Goal: Task Accomplishment & Management: Complete application form

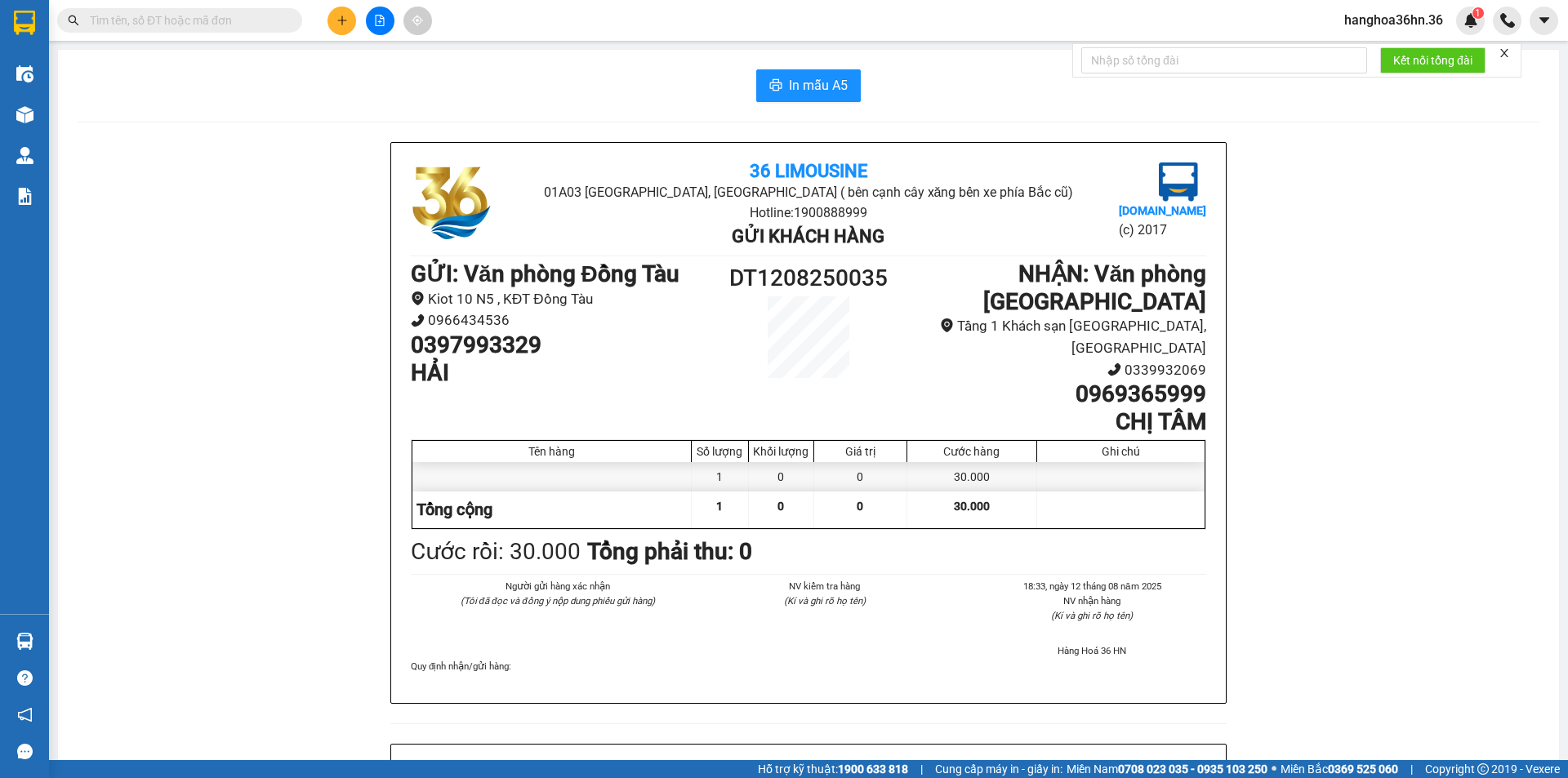
scroll to position [96, 0]
click at [343, 25] on icon "plus" at bounding box center [343, 20] width 12 height 12
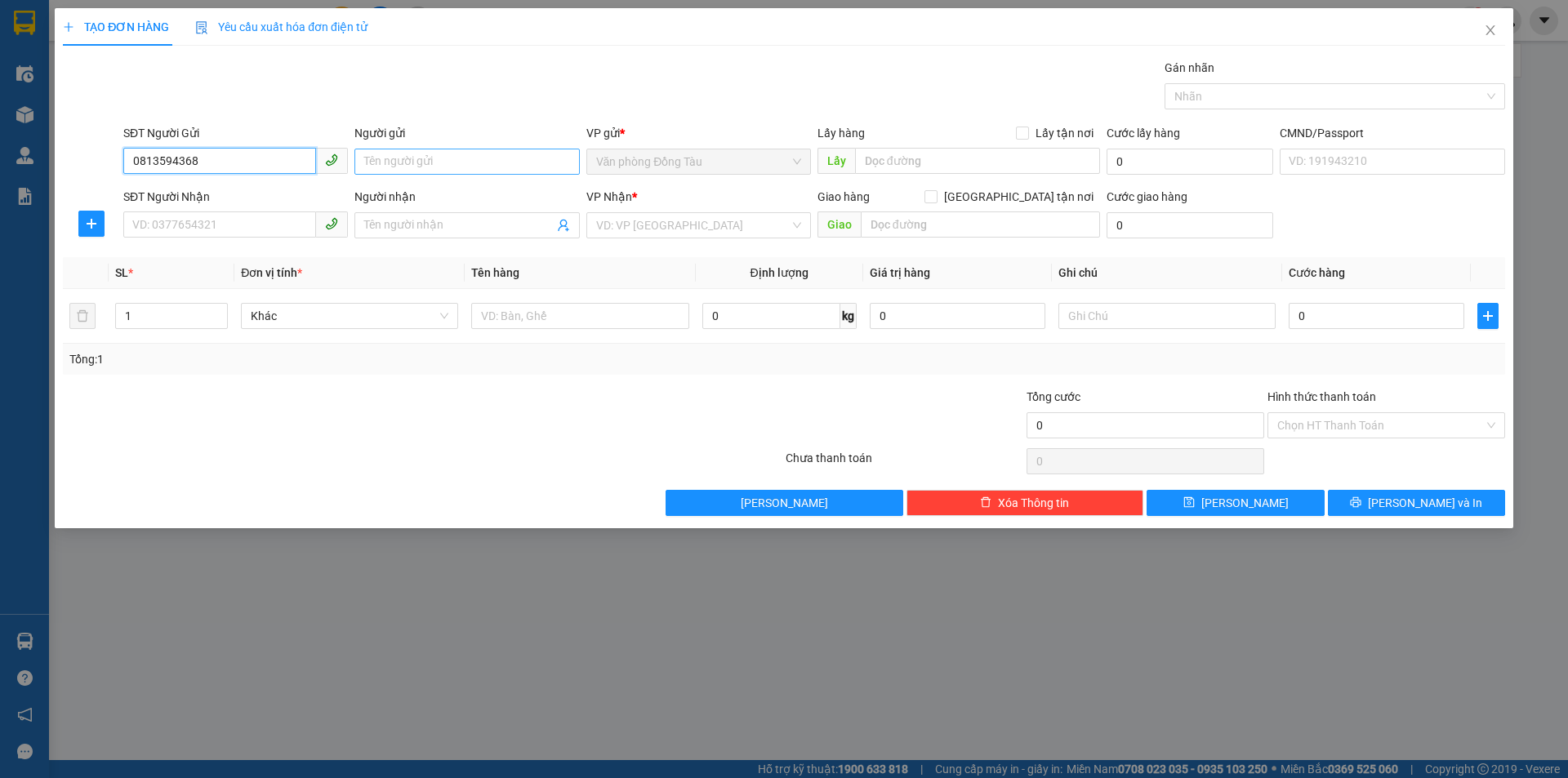
type input "0813594368"
click at [435, 166] on input "Người gửi" at bounding box center [466, 161] width 224 height 26
type input "[PERSON_NAME]"
click at [223, 230] on input "SĐT Người Nhận" at bounding box center [219, 224] width 193 height 26
type input "0813594368"
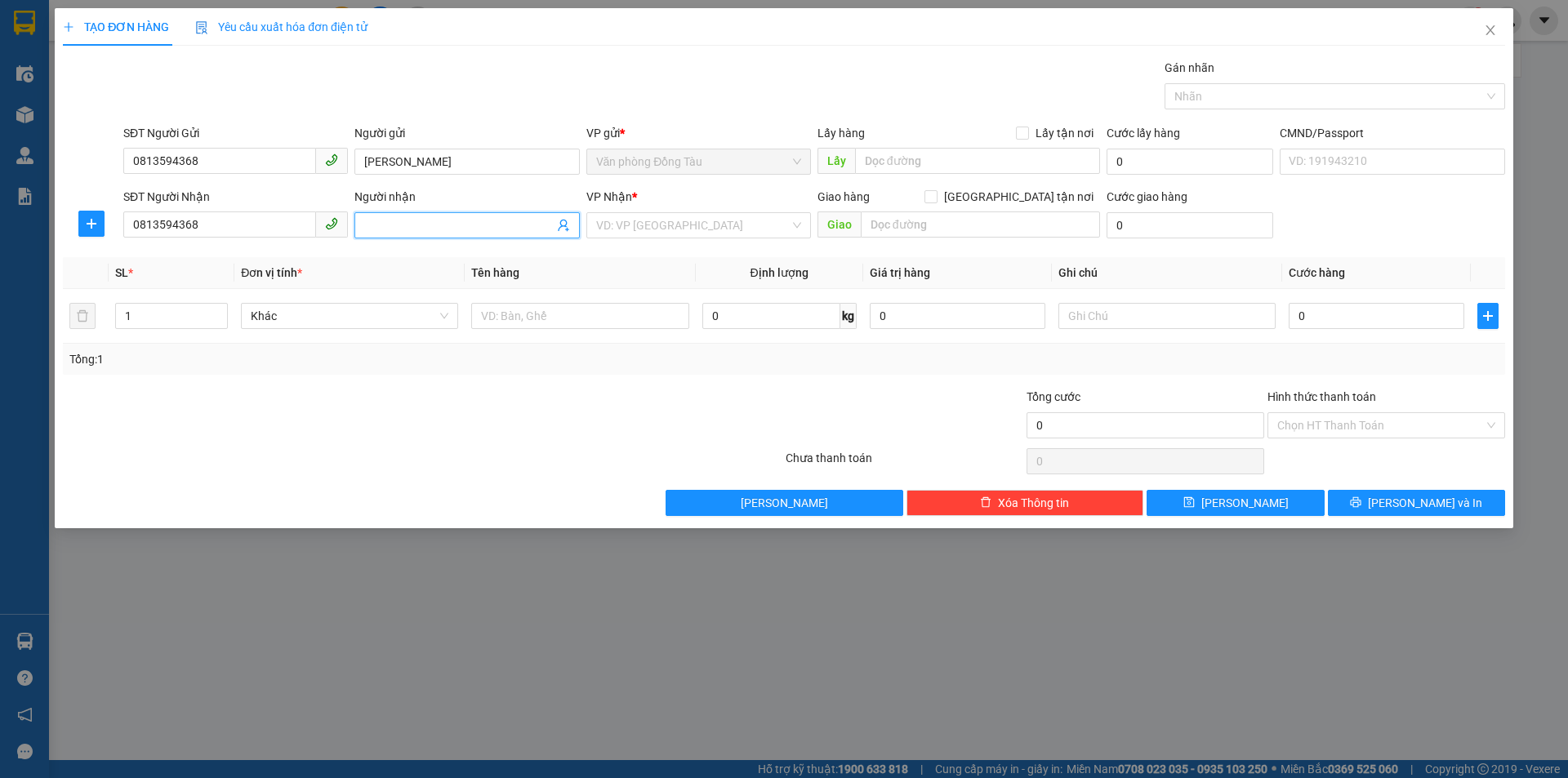
click at [410, 231] on input "Người nhận" at bounding box center [458, 225] width 188 height 18
type input "[PERSON_NAME]"
click at [653, 239] on div "VP Nhận * VD: VP [GEOGRAPHIC_DATA]" at bounding box center [698, 216] width 224 height 57
click at [658, 229] on input "search" at bounding box center [692, 225] width 193 height 24
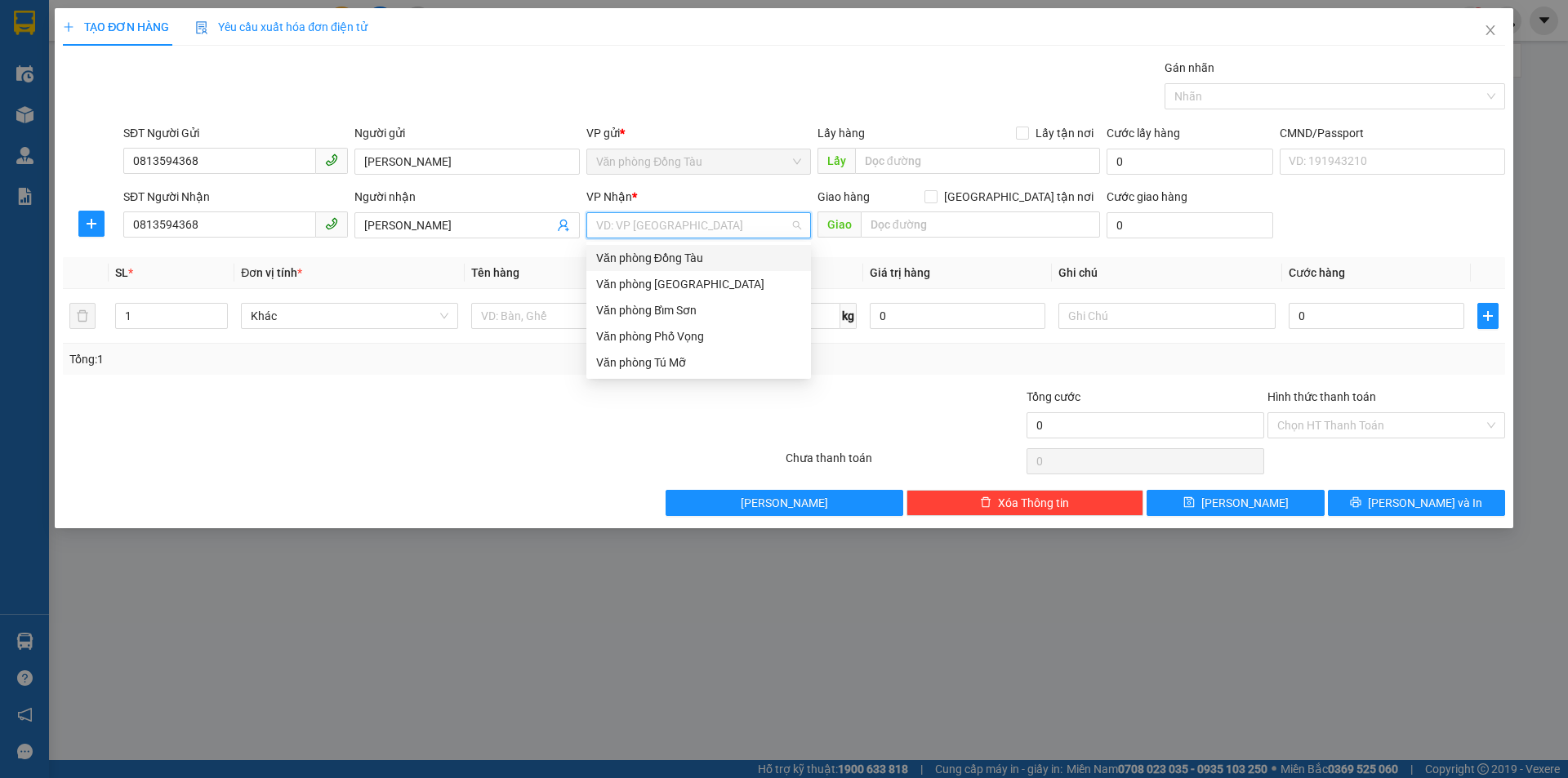
click at [666, 261] on div "Văn phòng Đồng Tàu" at bounding box center [698, 258] width 205 height 18
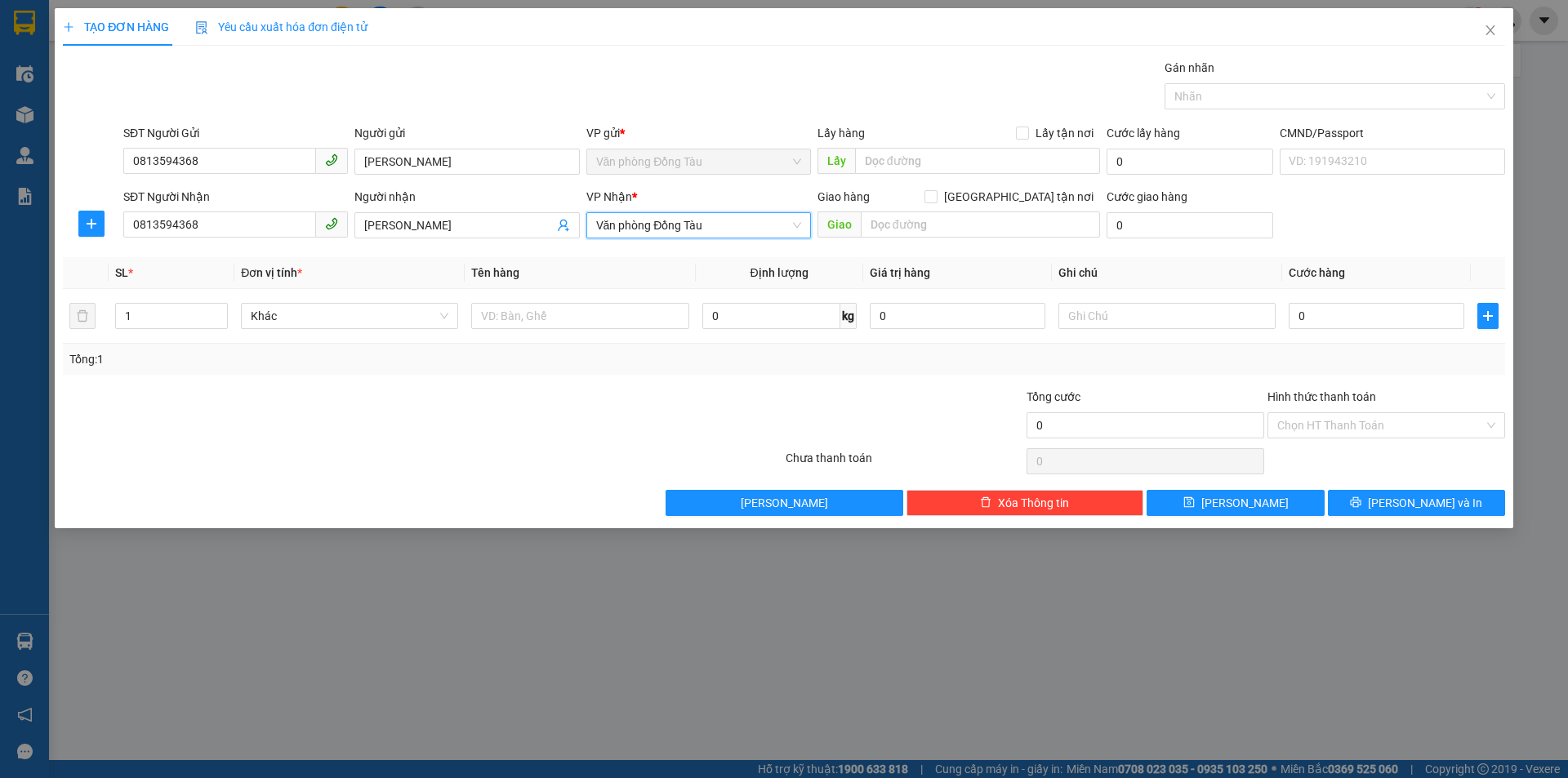
click at [670, 221] on span "Văn phòng Đồng Tàu" at bounding box center [698, 225] width 205 height 24
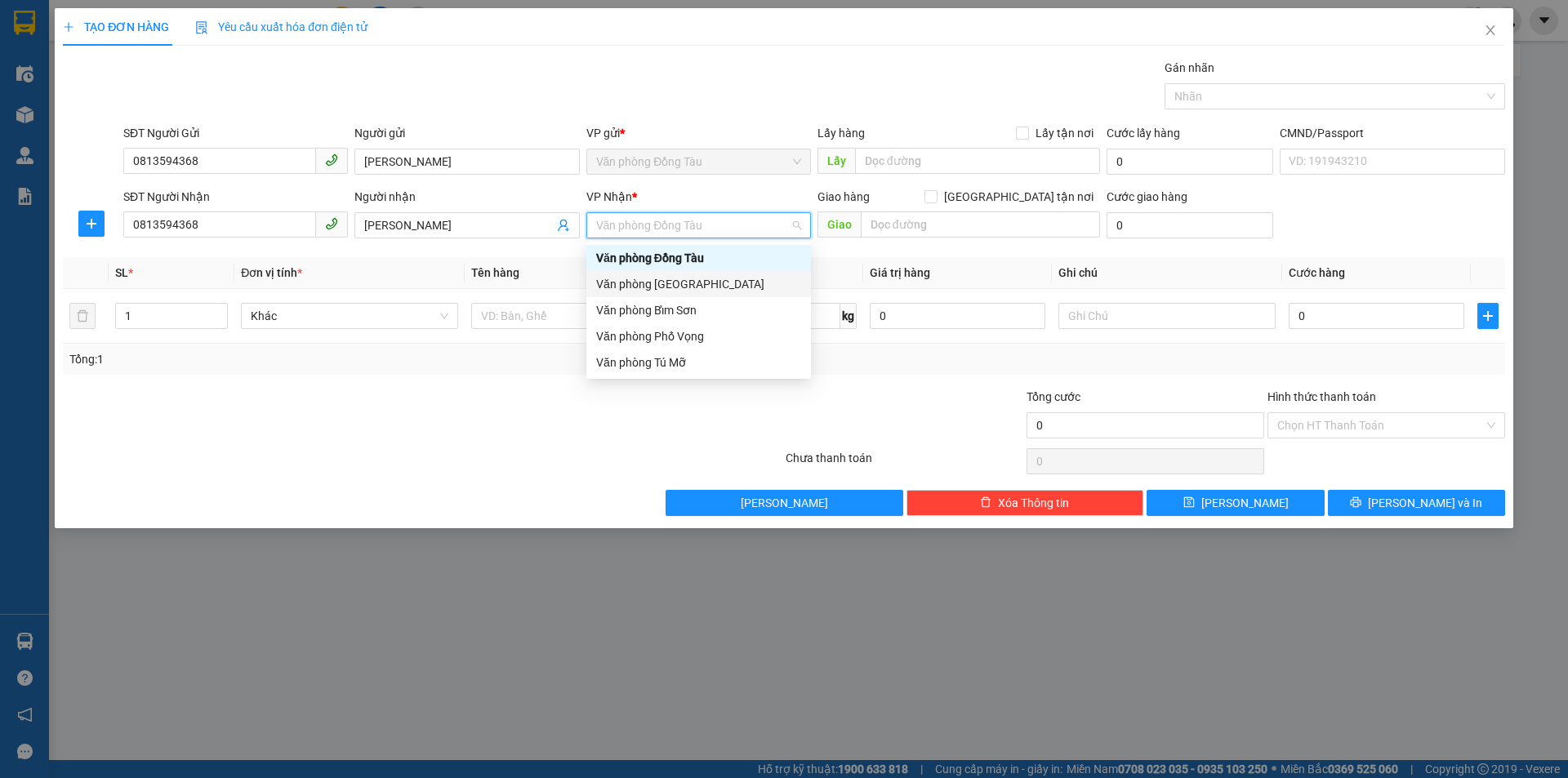
click at [685, 277] on div "Văn phòng [GEOGRAPHIC_DATA]" at bounding box center [698, 284] width 205 height 18
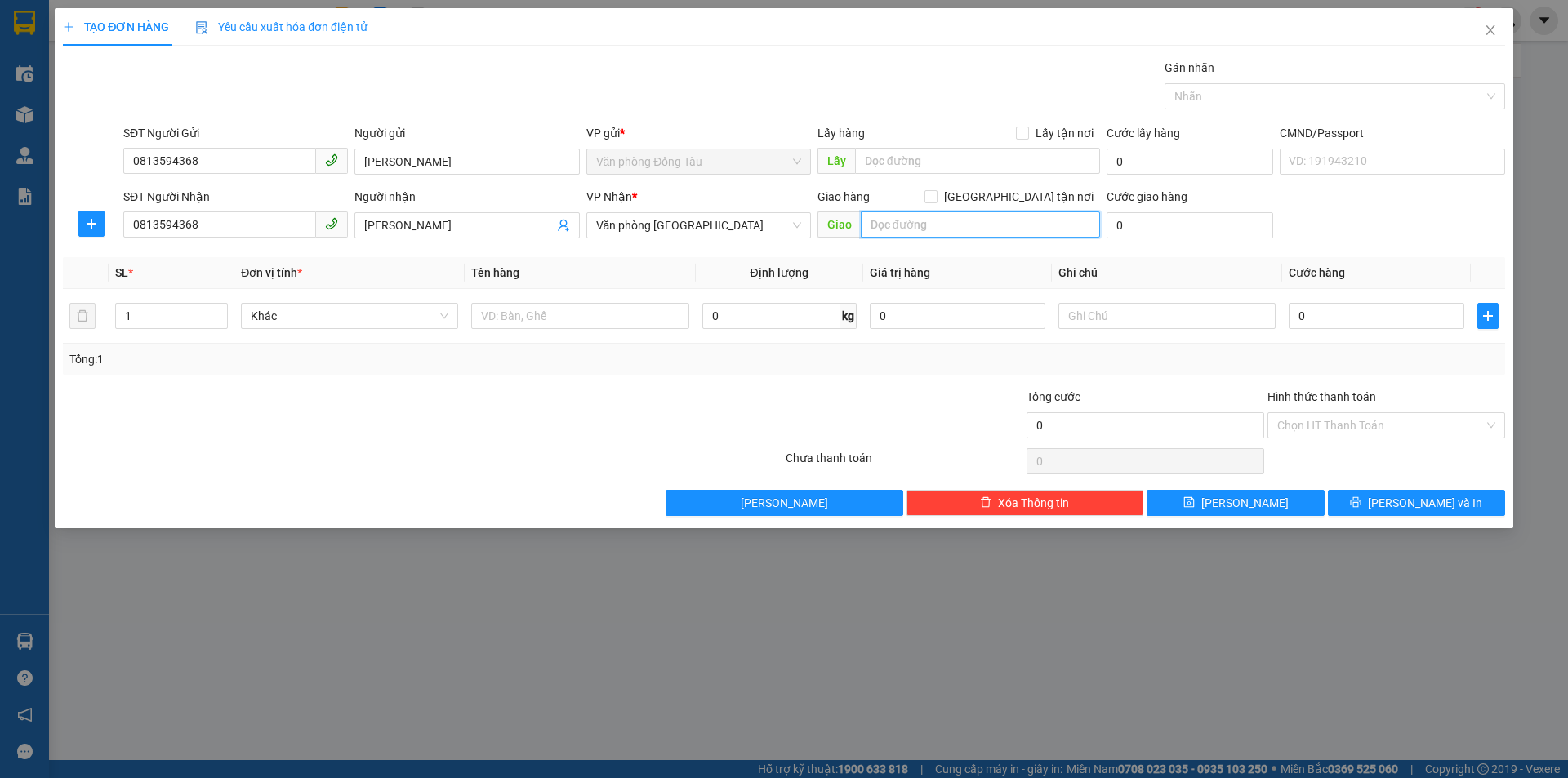
click at [934, 232] on input "text" at bounding box center [980, 224] width 240 height 26
type input "TT HỘI NGHỊ FLC"
click at [1184, 220] on input "0" at bounding box center [1190, 225] width 167 height 26
type input "1"
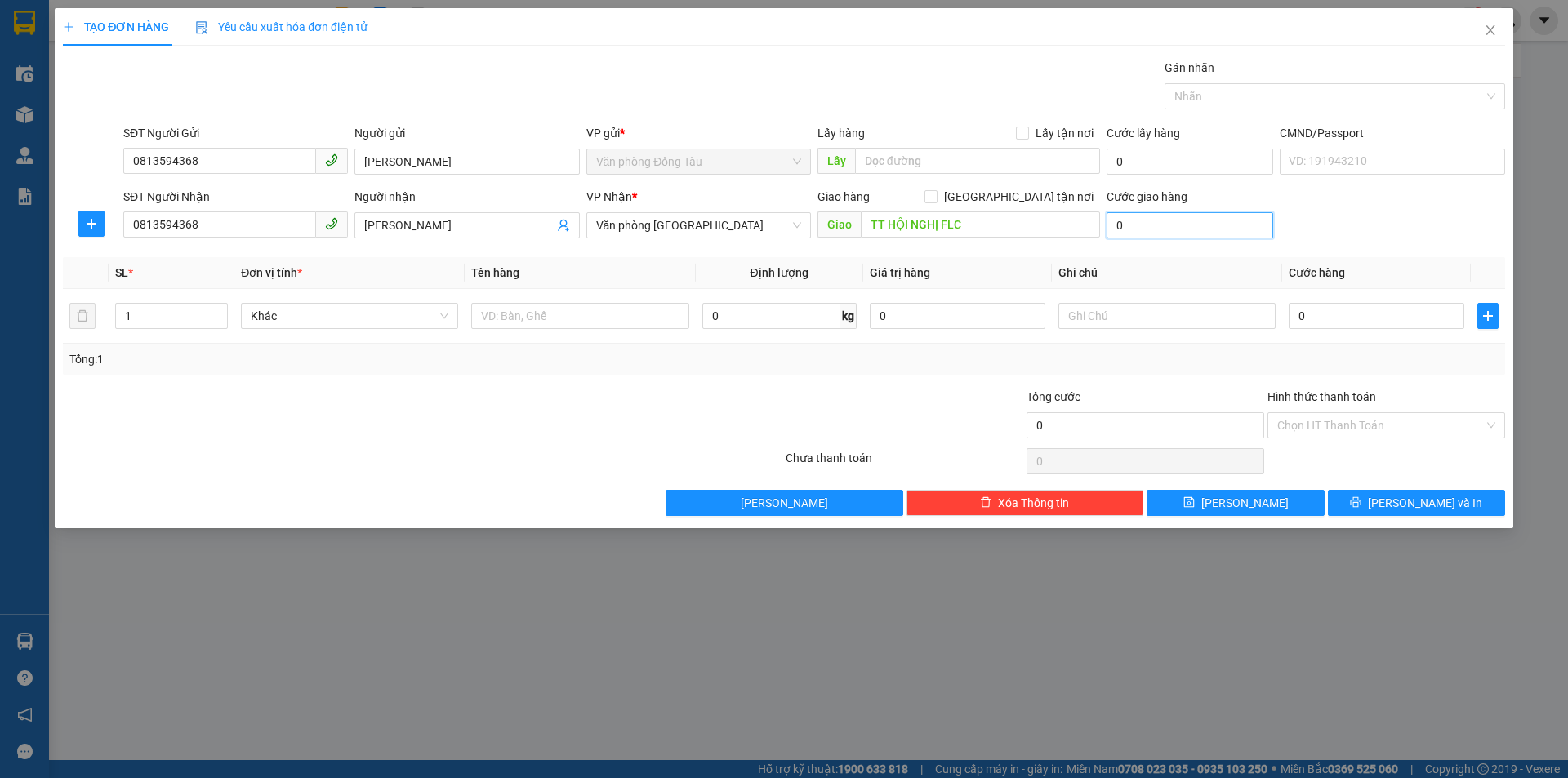
type input "1"
type input "10"
type input "100"
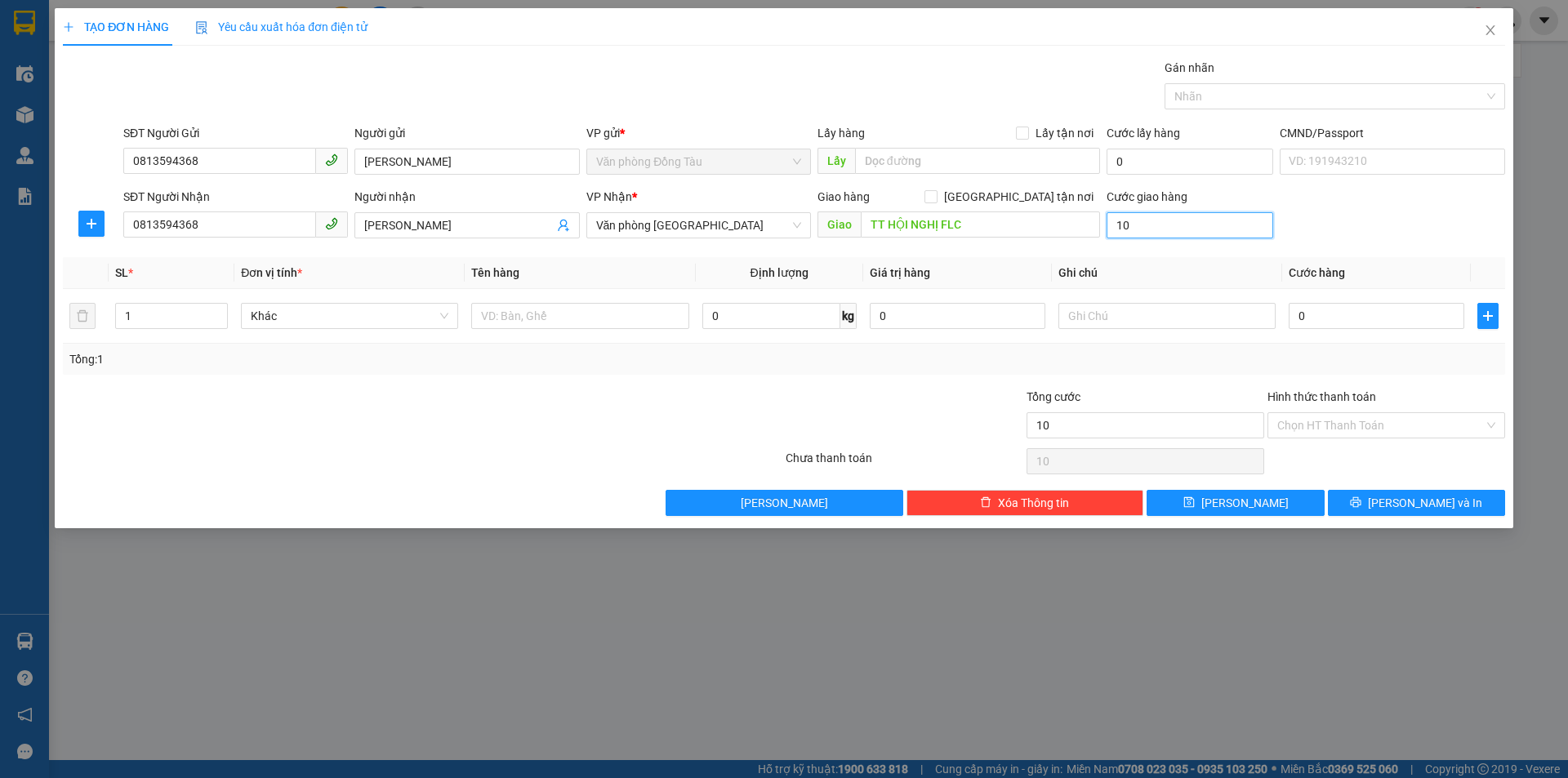
type input "100"
type input "1.000"
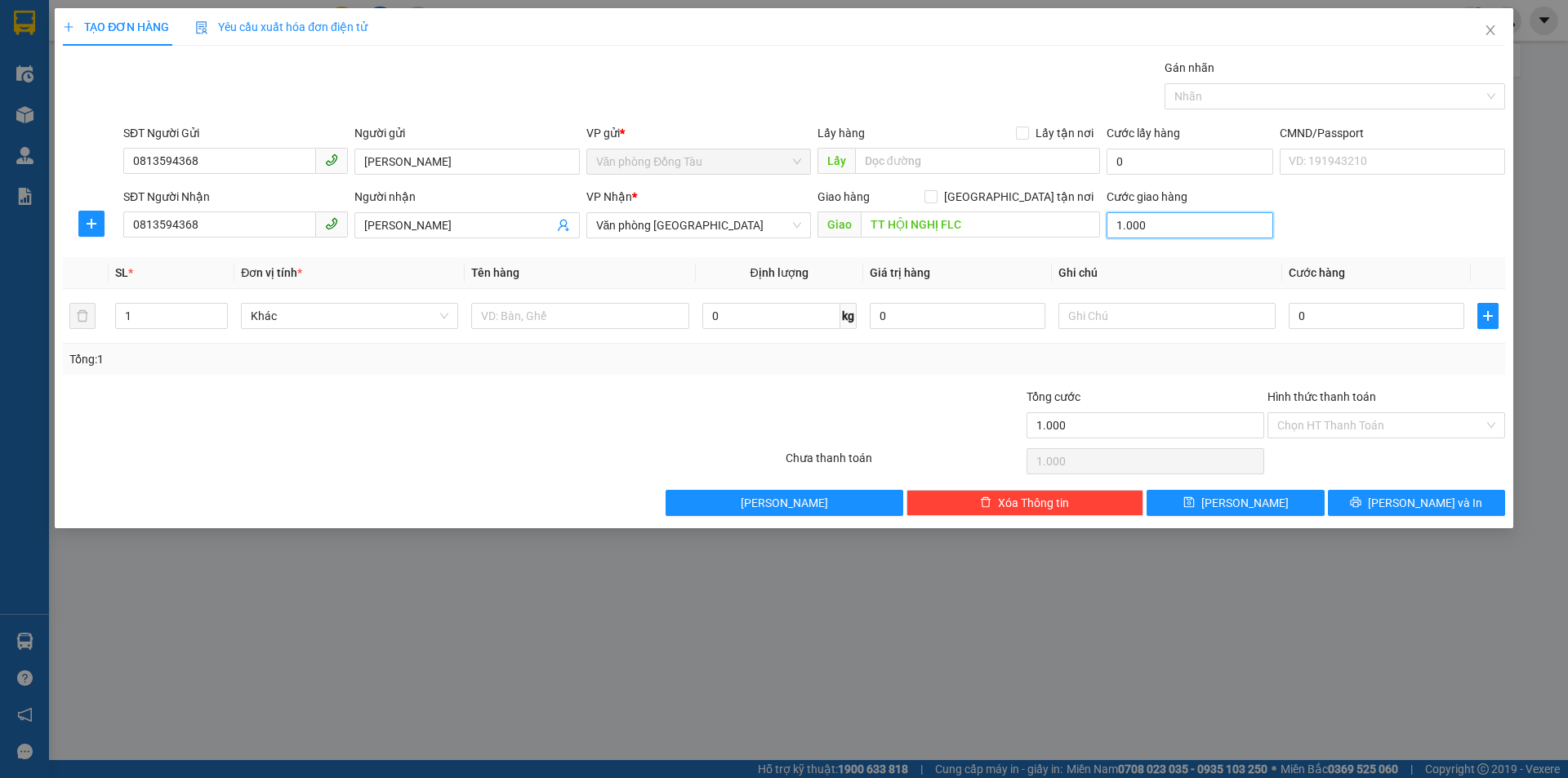
type input "10.000"
type input "100.000"
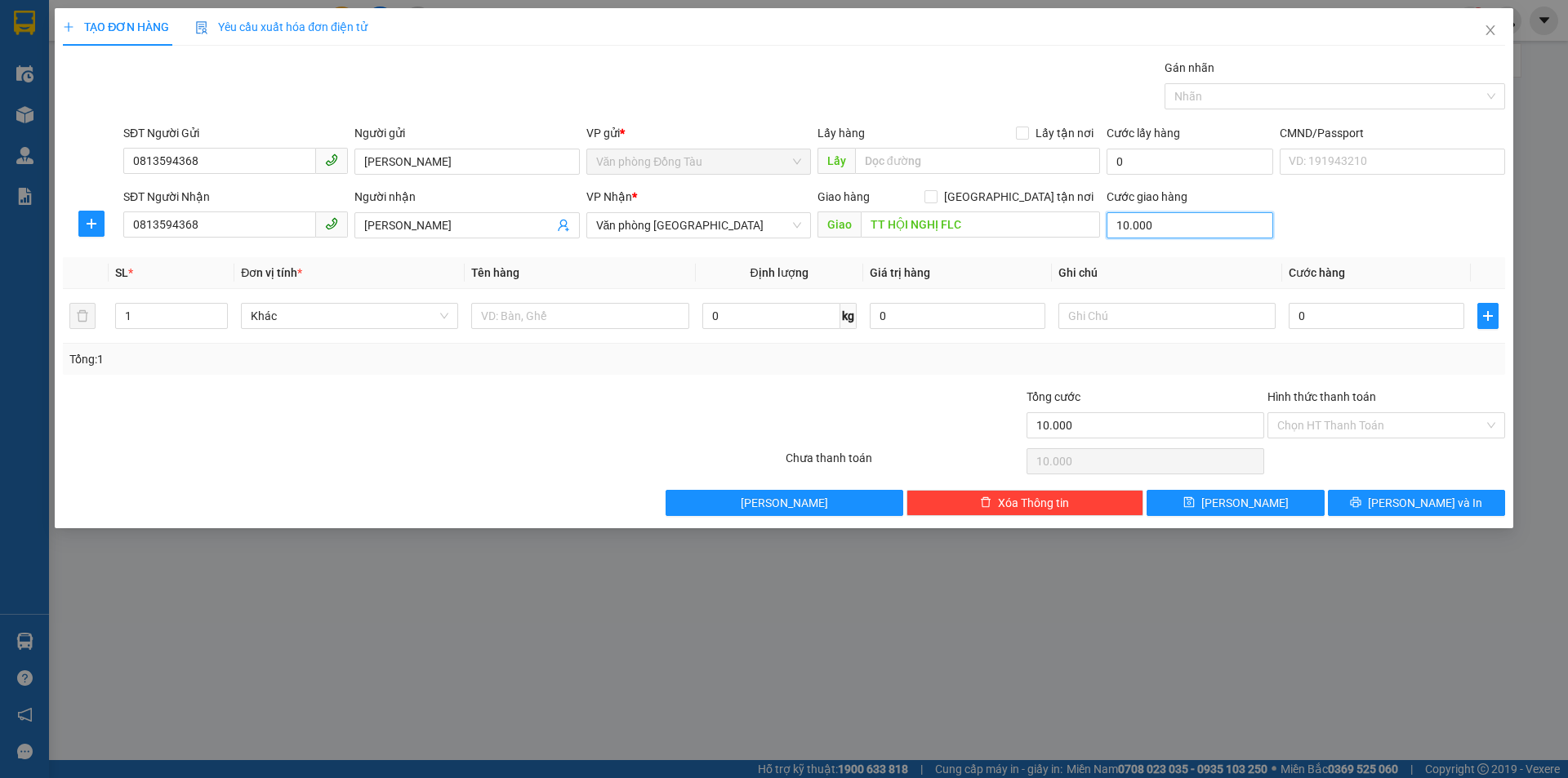
type input "100.000"
click at [1322, 307] on input "0" at bounding box center [1376, 315] width 176 height 26
type input "3"
type input "100.003"
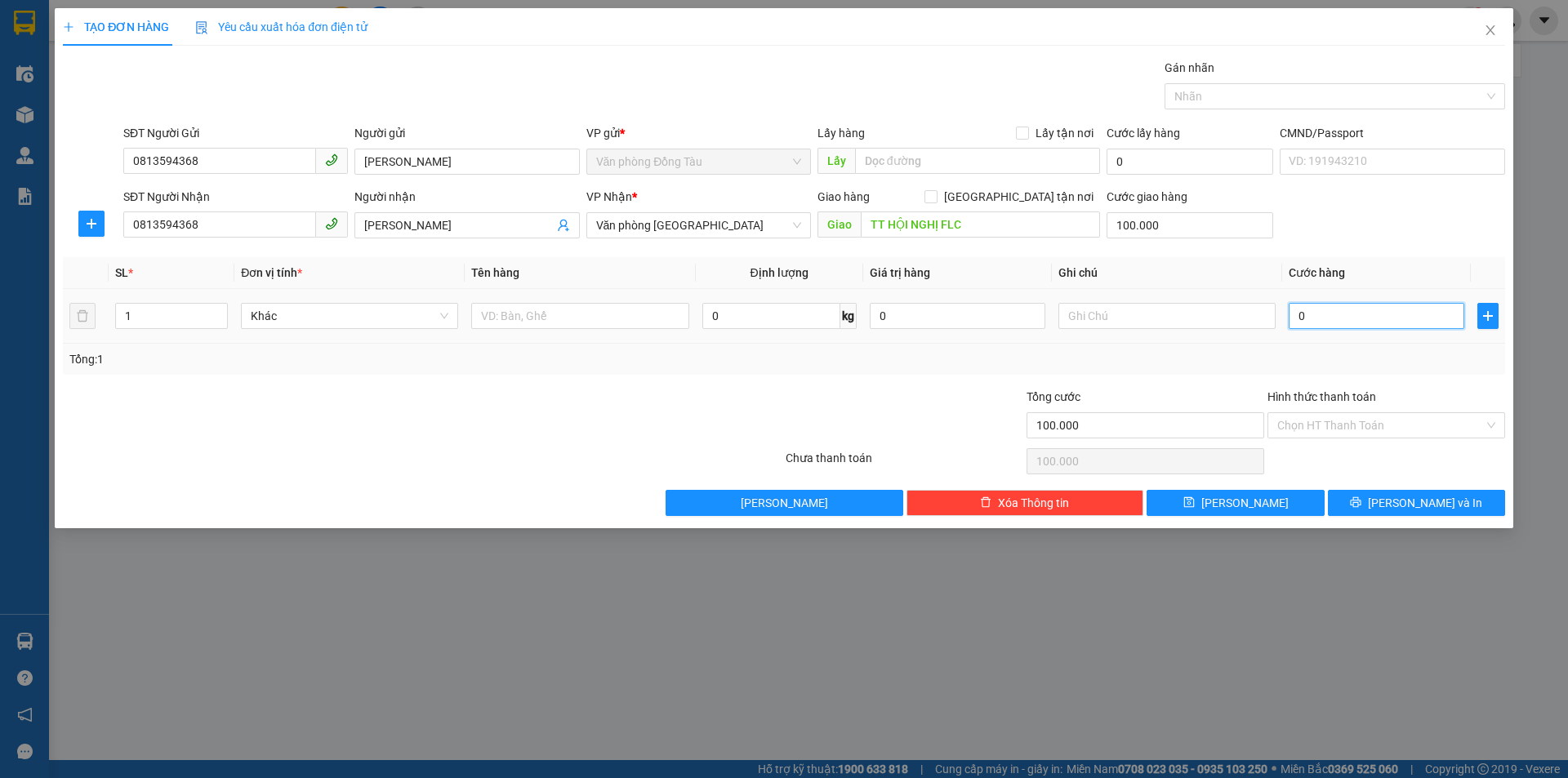
type input "100.003"
type input "30"
type input "100.030"
type input "300"
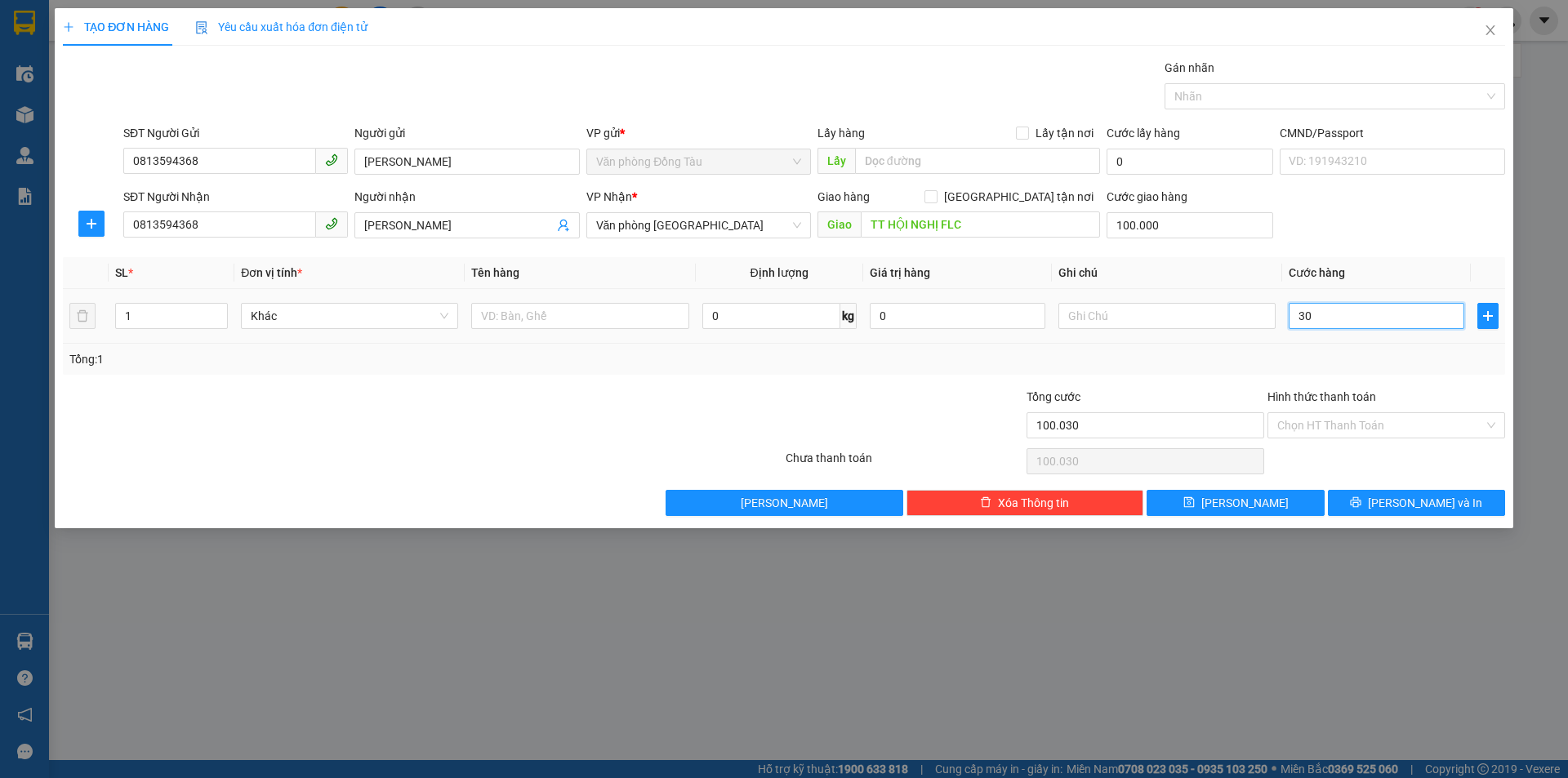
type input "100.300"
type input "3.000"
type input "103.000"
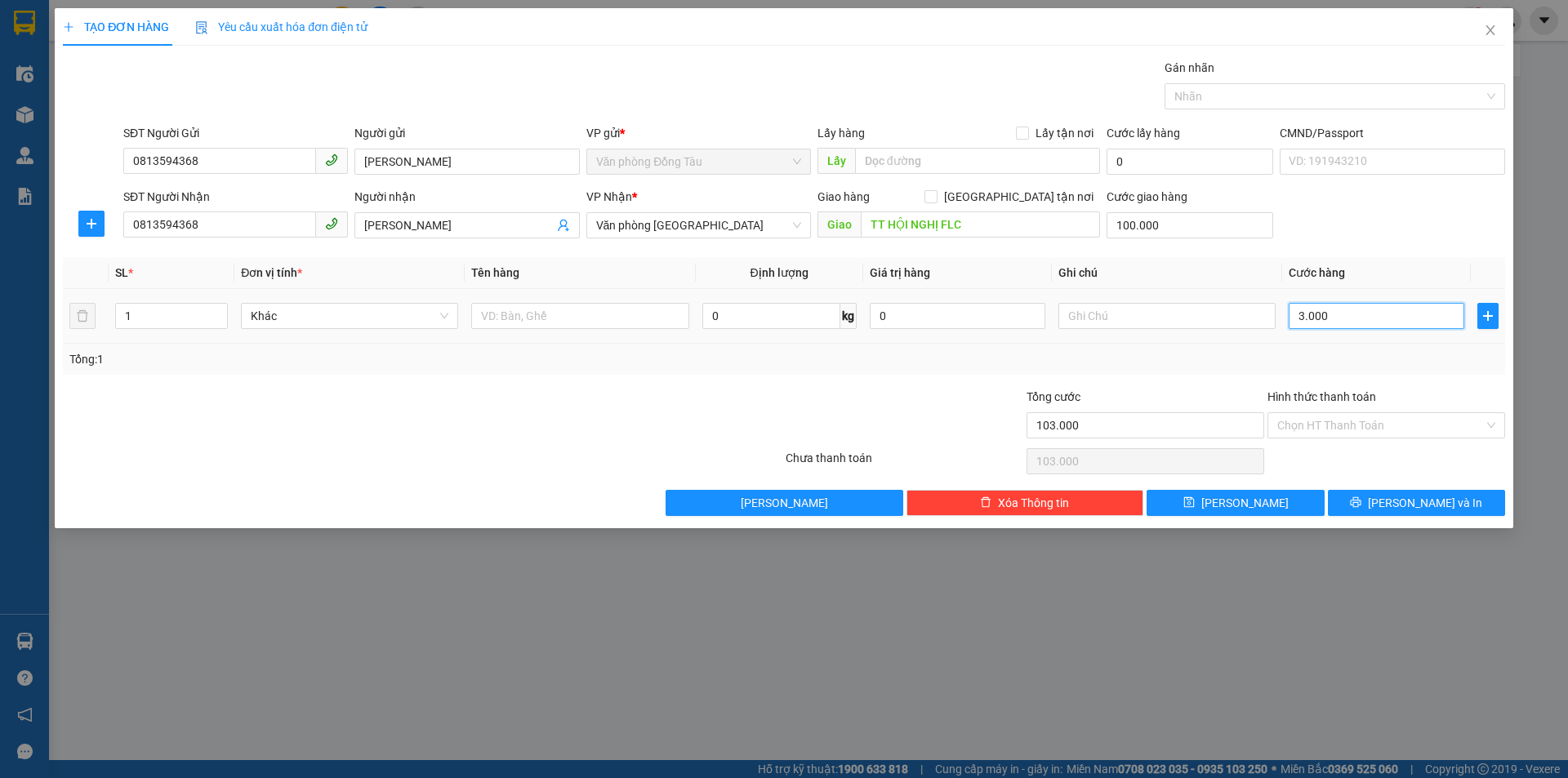
type input "30.000"
type input "130.000"
type input "30.000"
click at [1354, 420] on input "Hình thức thanh toán" at bounding box center [1380, 425] width 207 height 24
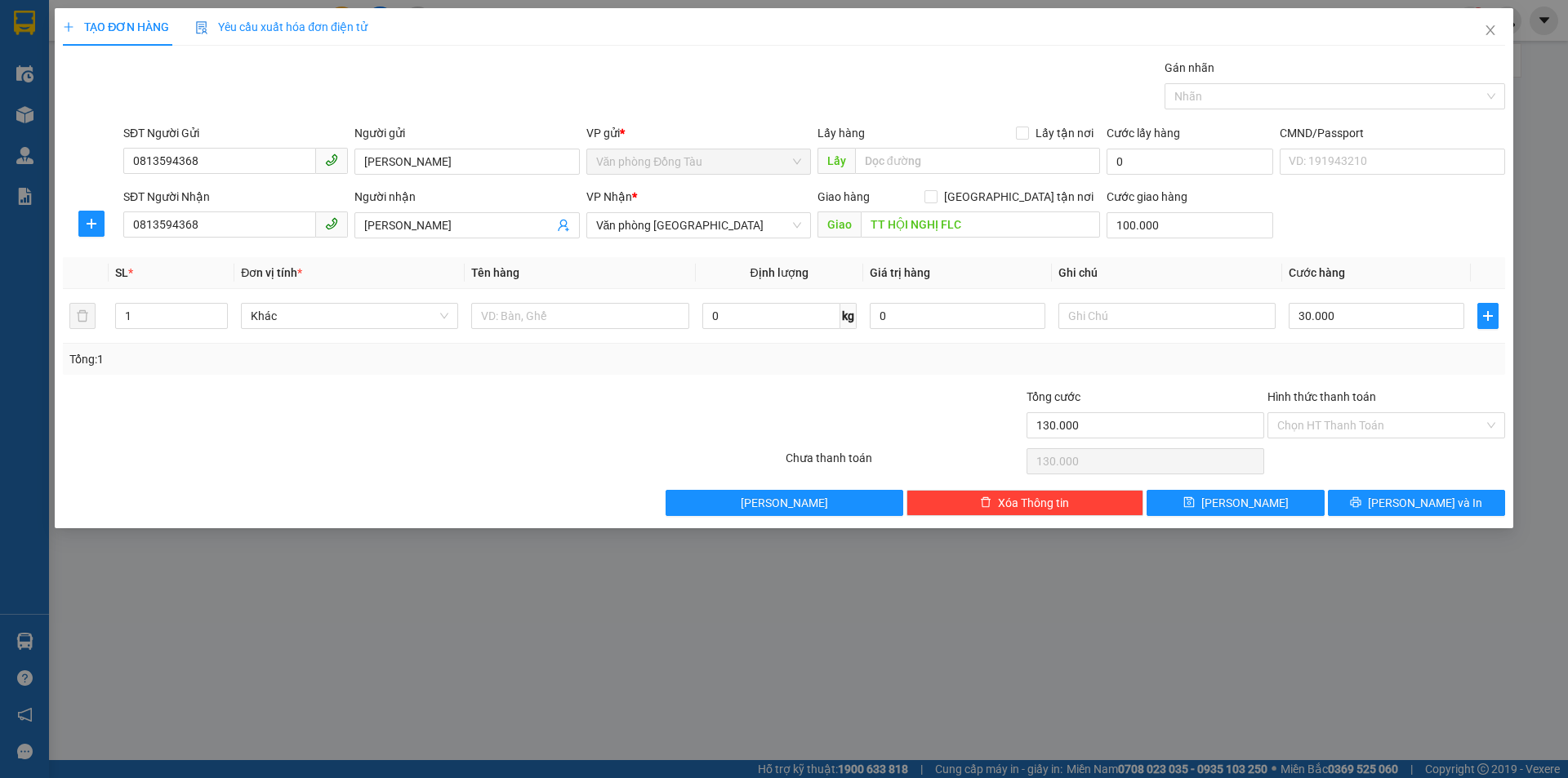
click at [928, 359] on div "Tổng: 1" at bounding box center [784, 359] width 1429 height 18
click at [1375, 499] on button "[PERSON_NAME] và In" at bounding box center [1417, 502] width 178 height 26
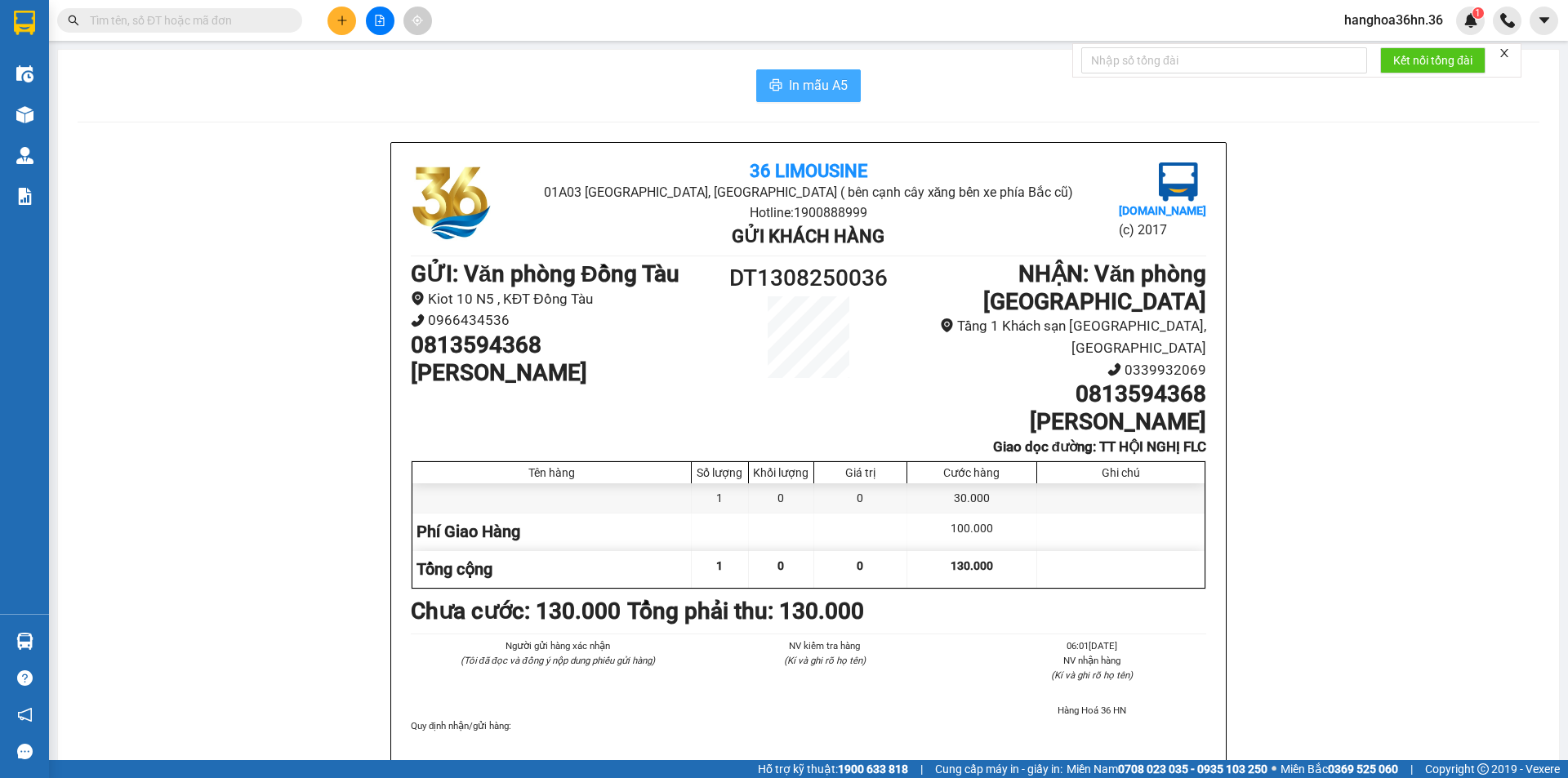
click at [789, 91] on span "In mẫu A5" at bounding box center [818, 84] width 59 height 20
click at [804, 96] on button "In mẫu A5" at bounding box center [808, 86] width 105 height 33
